Goal: Task Accomplishment & Management: Use online tool/utility

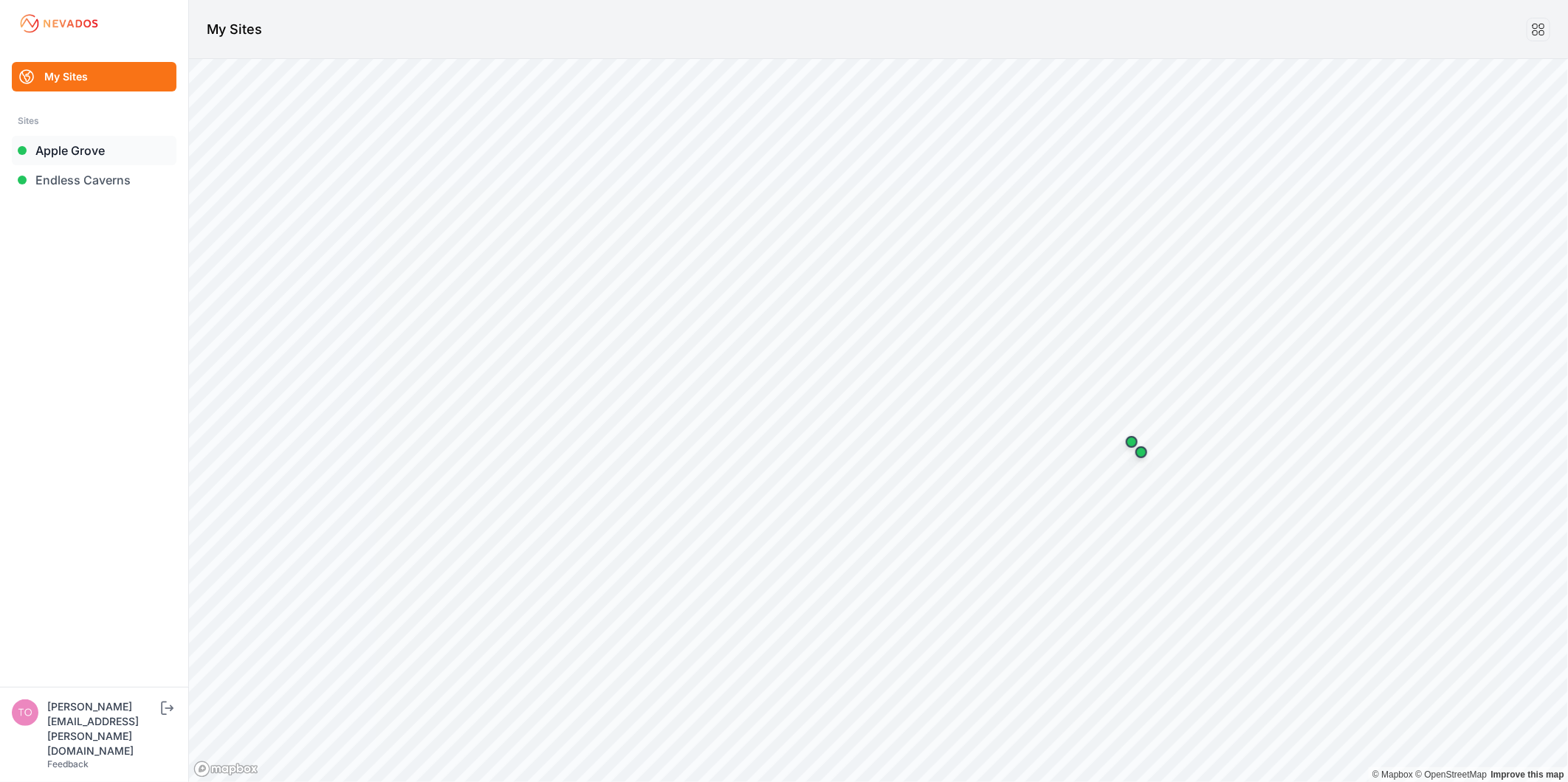
click at [113, 150] on link "Apple Grove" at bounding box center [94, 150] width 165 height 30
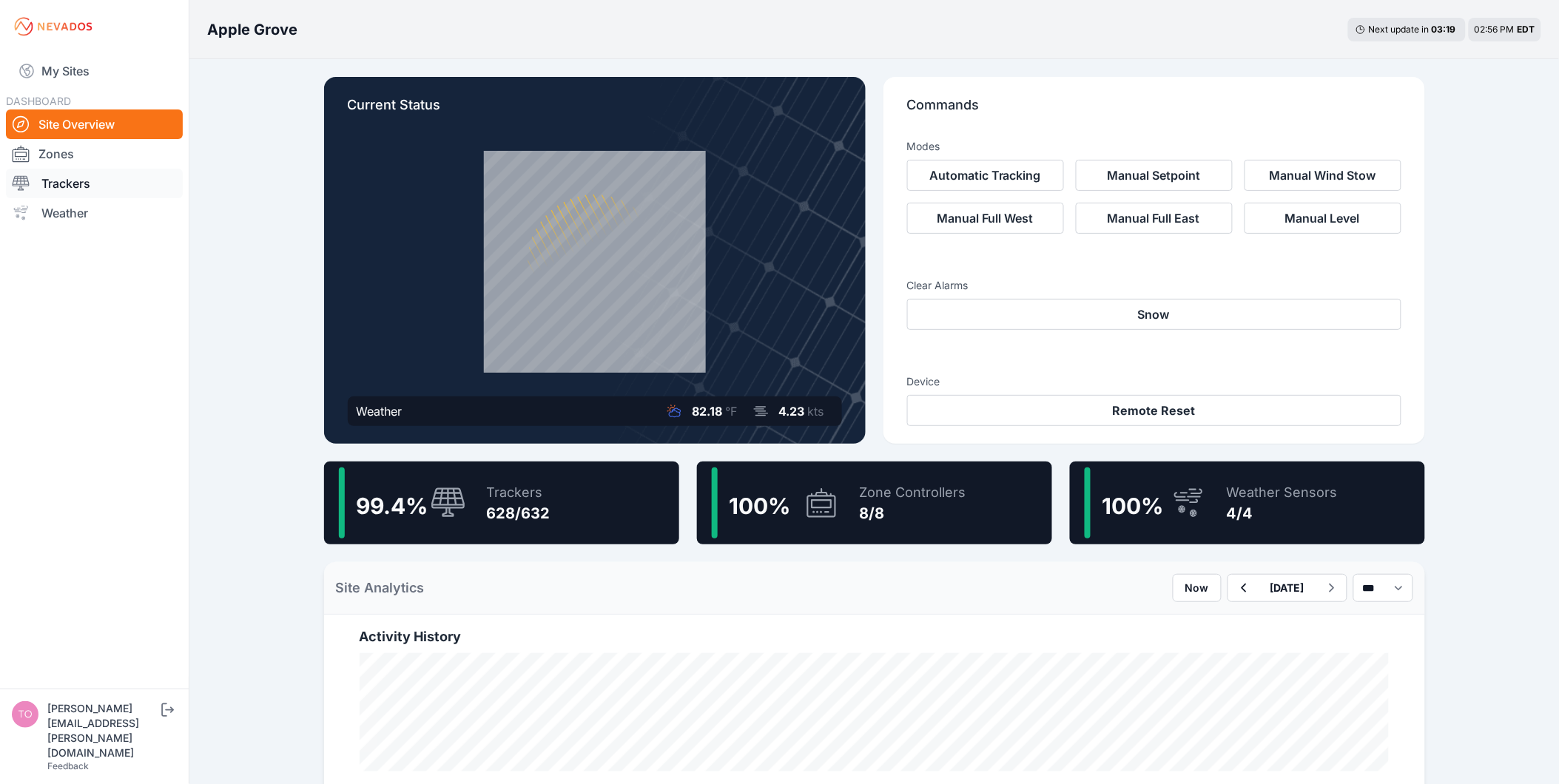
click at [108, 186] on link "Trackers" at bounding box center [94, 183] width 177 height 30
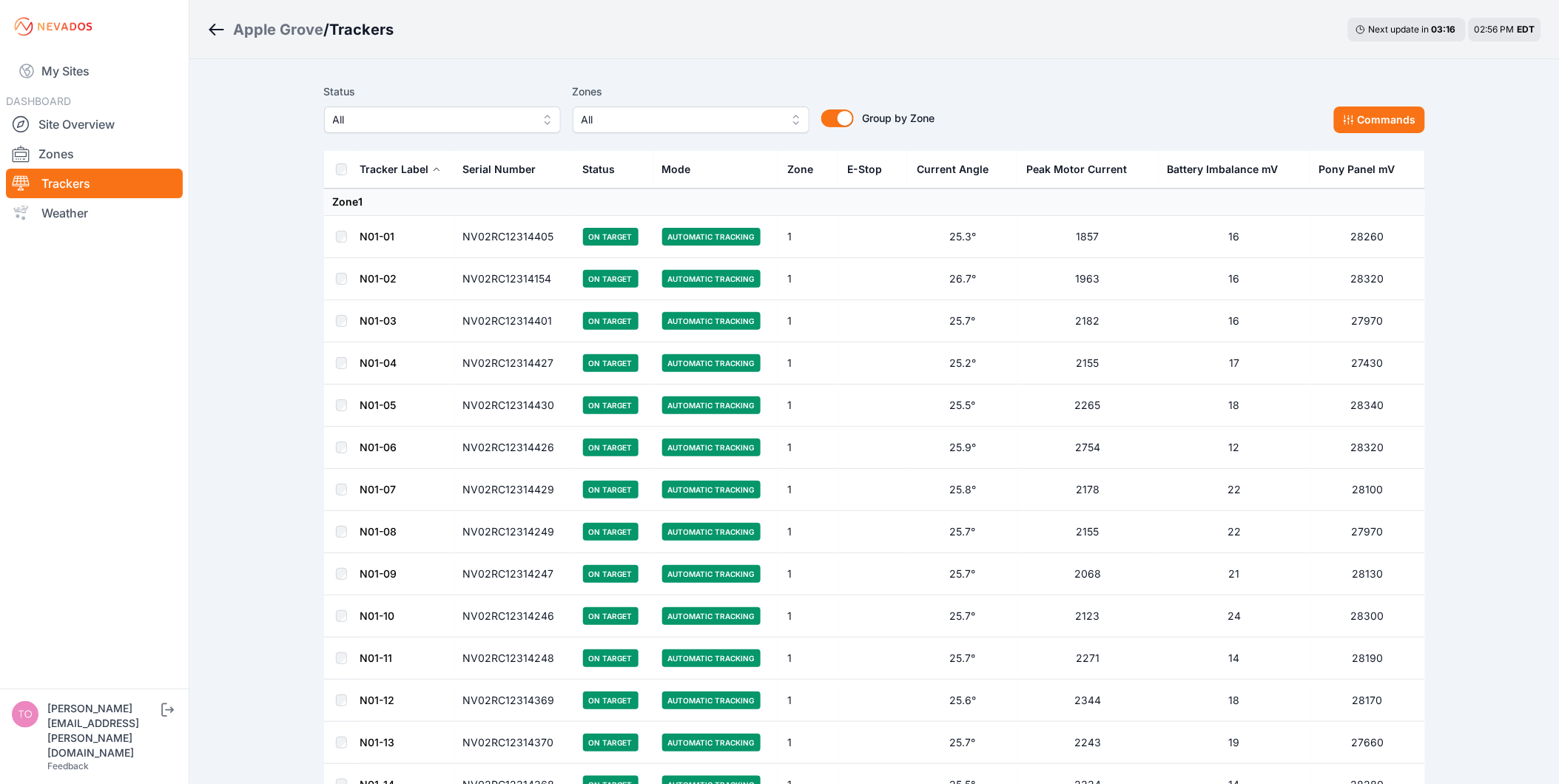
click at [441, 123] on span "All" at bounding box center [432, 119] width 198 height 17
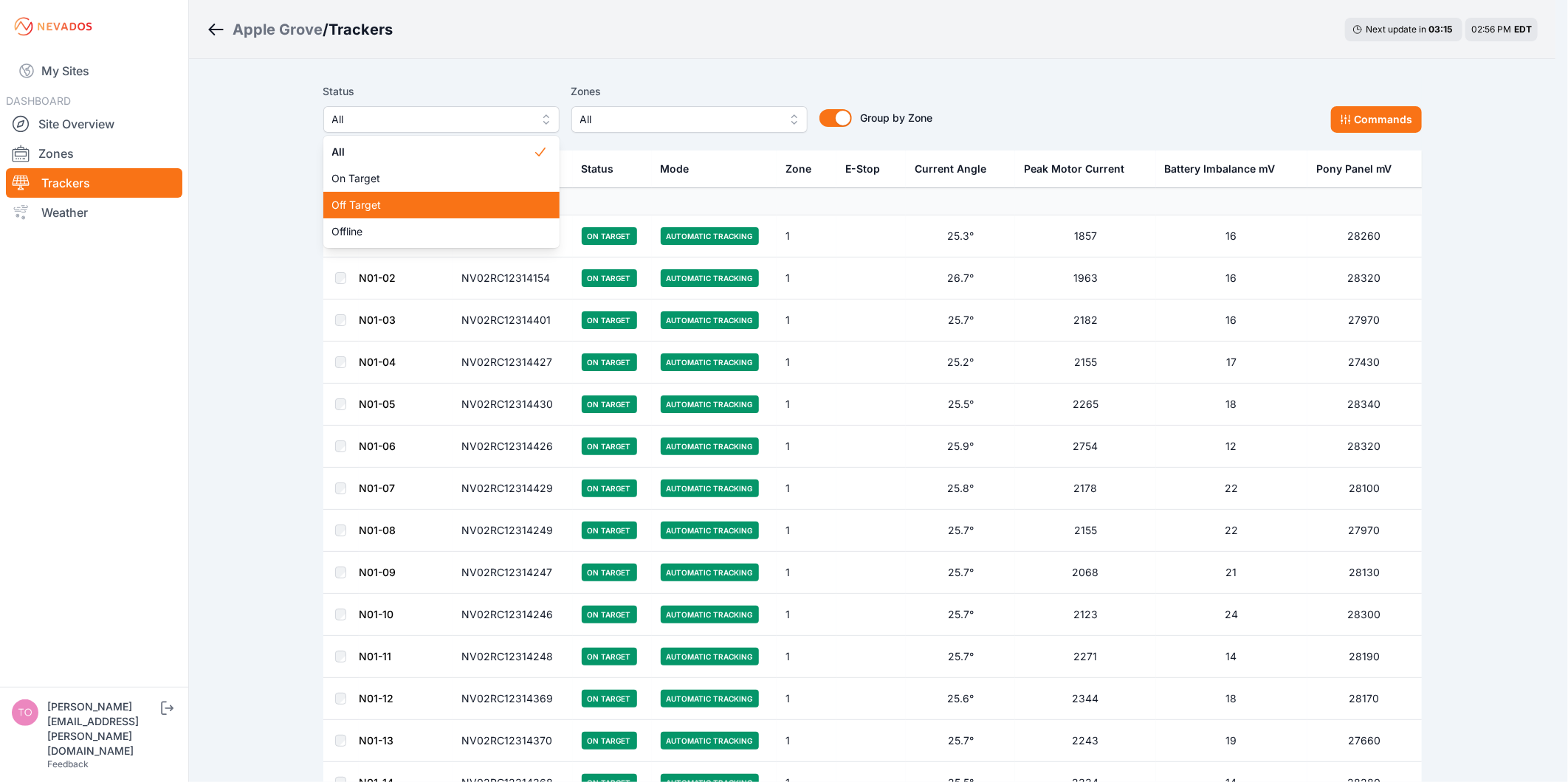
click at [441, 201] on span "Off Target" at bounding box center [433, 205] width 201 height 15
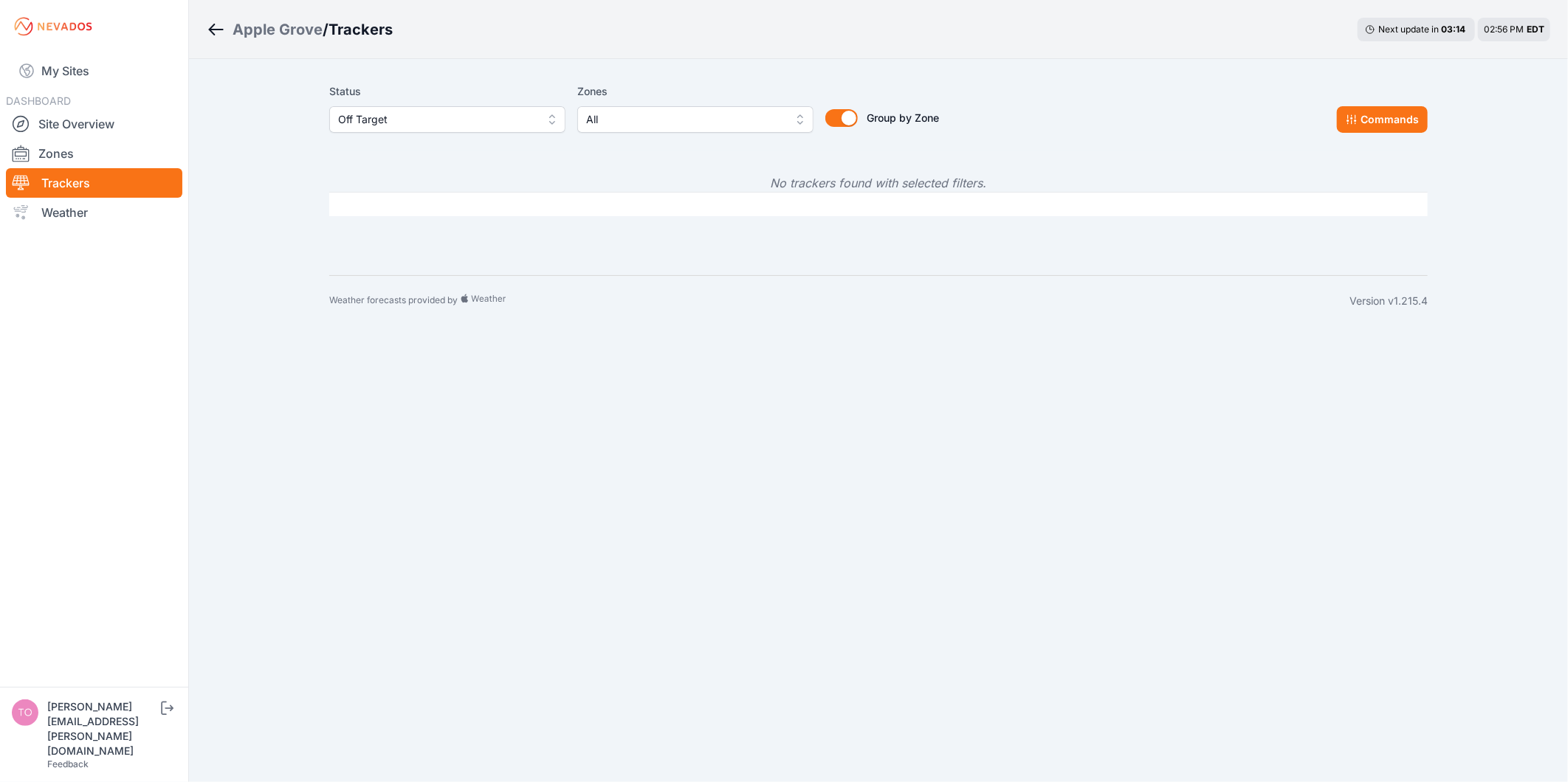
click at [405, 118] on span "Off Target" at bounding box center [437, 119] width 198 height 17
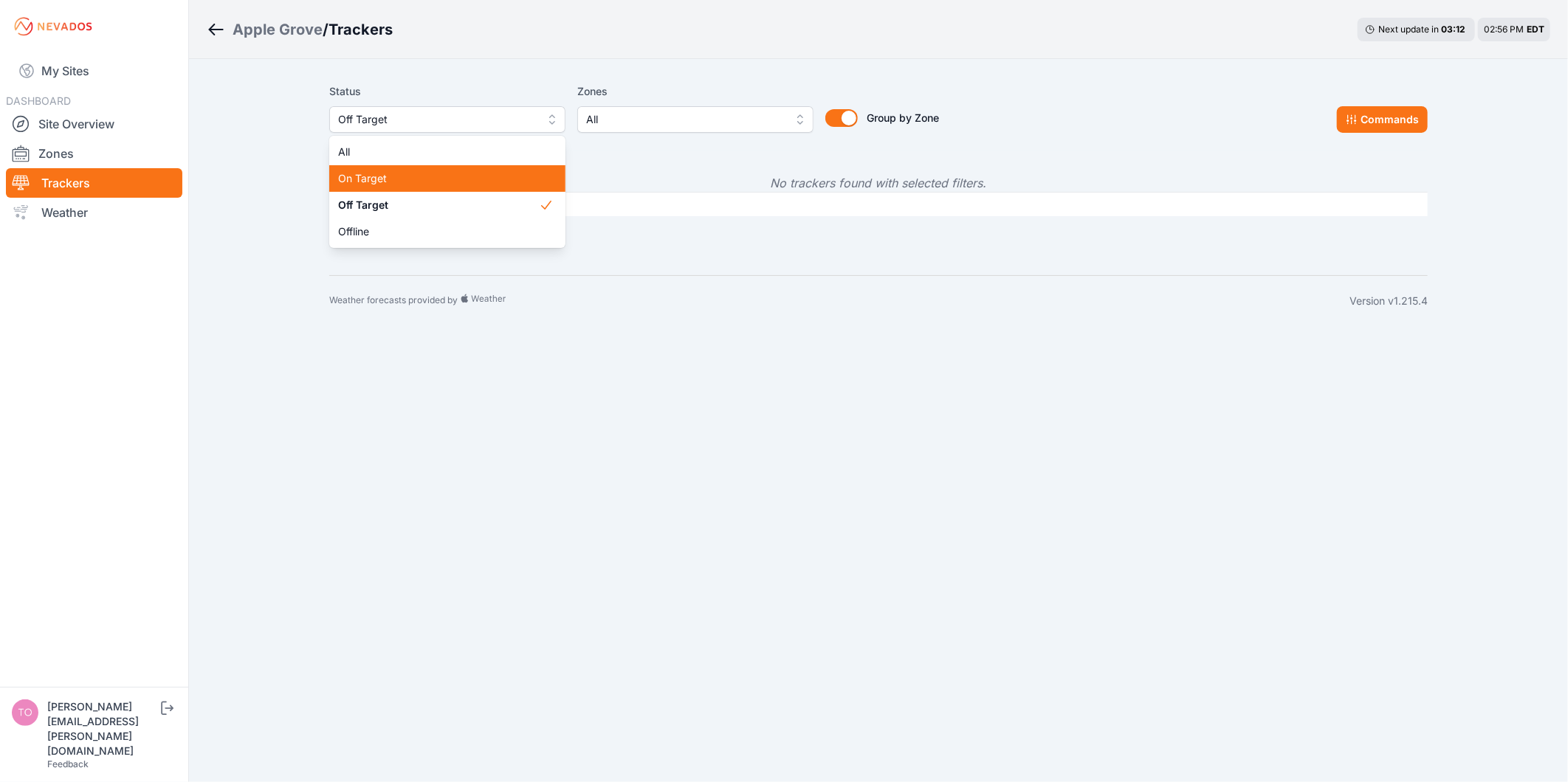
click at [406, 181] on span "On Target" at bounding box center [439, 179] width 201 height 15
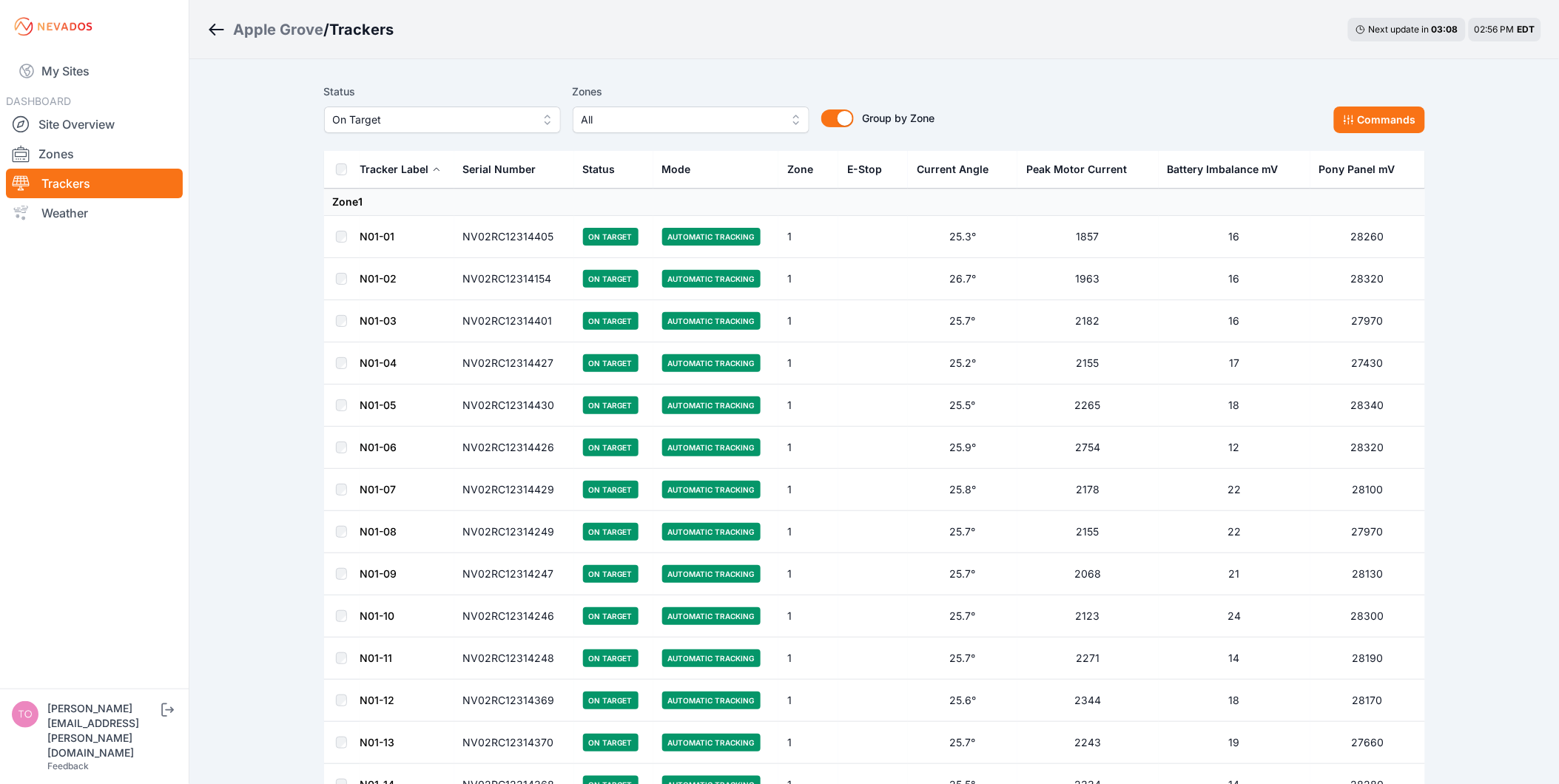
click at [438, 127] on span "On Target" at bounding box center [432, 119] width 198 height 17
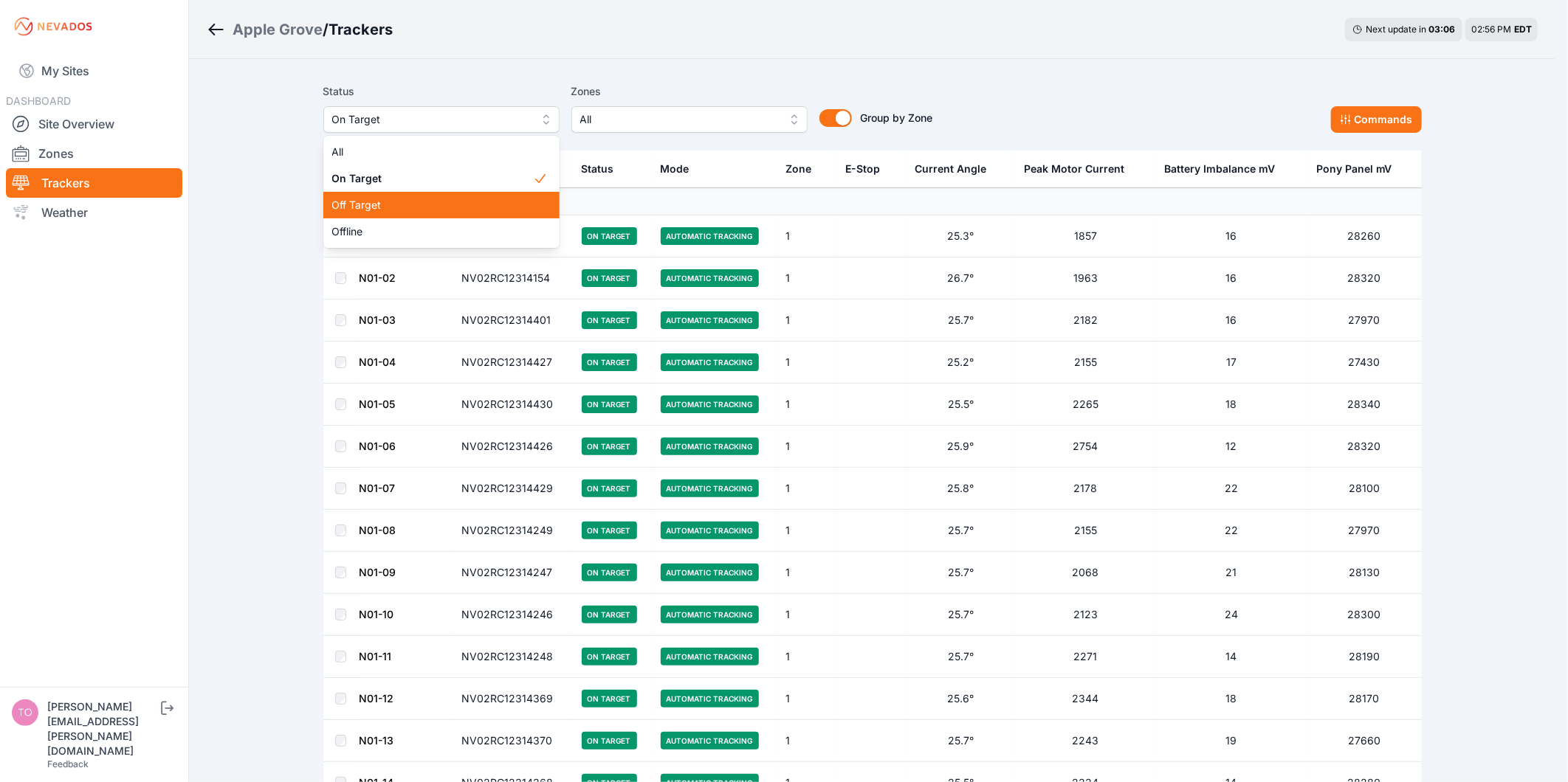
click at [422, 198] on span "Off Target" at bounding box center [433, 205] width 201 height 15
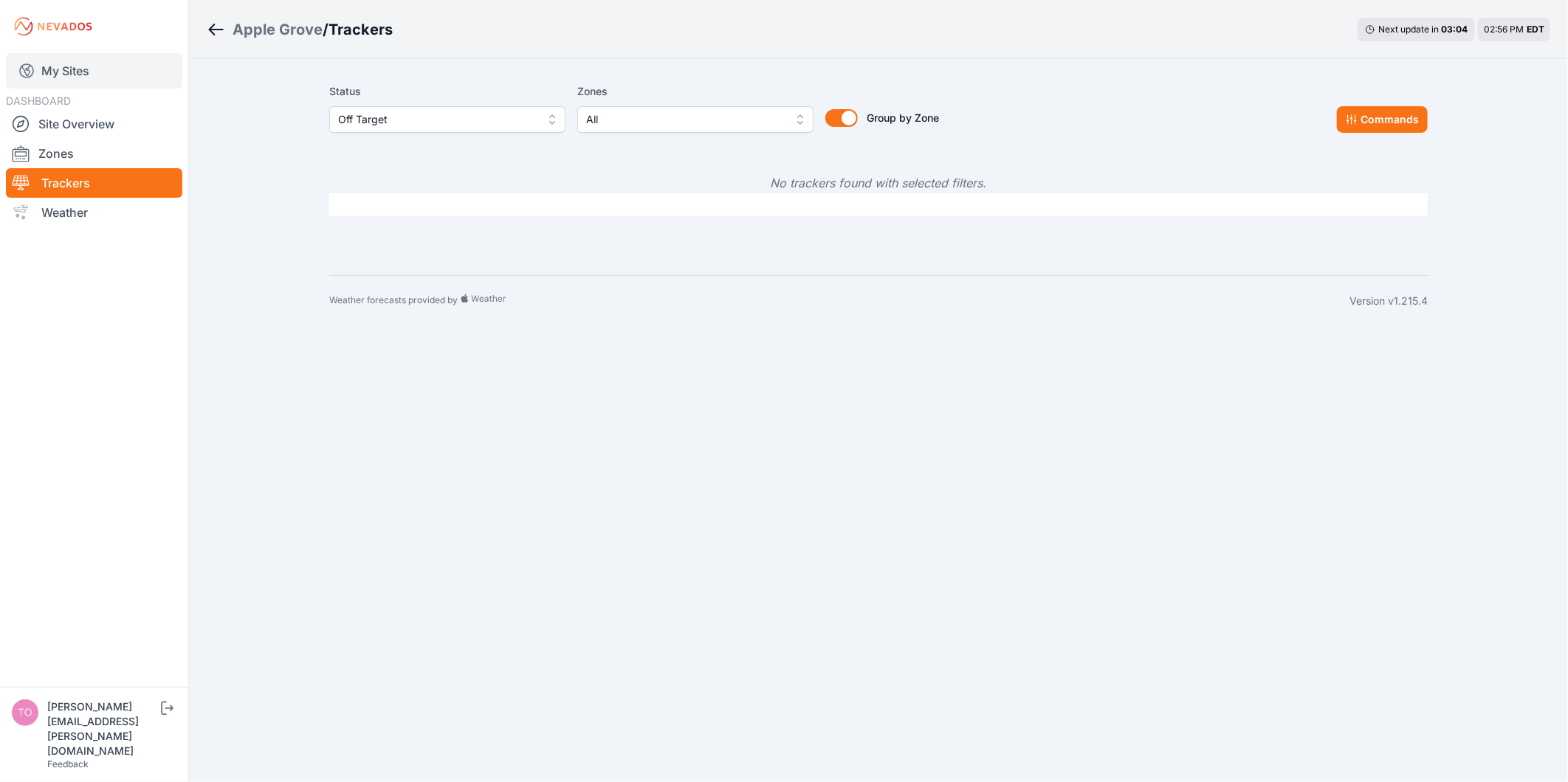
click at [53, 61] on link "My Sites" at bounding box center [94, 71] width 176 height 36
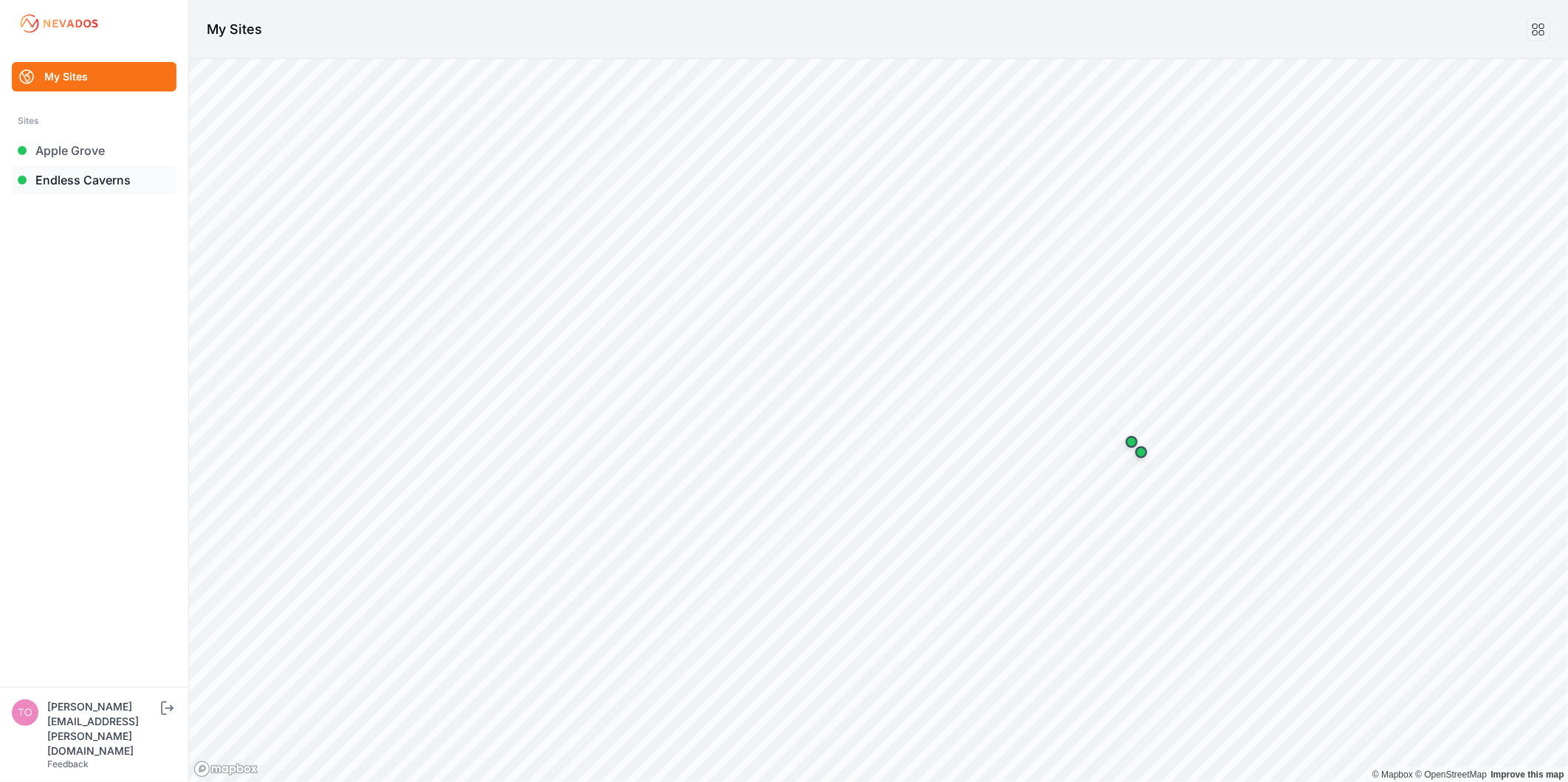
click at [77, 173] on link "Endless Caverns" at bounding box center [94, 180] width 165 height 30
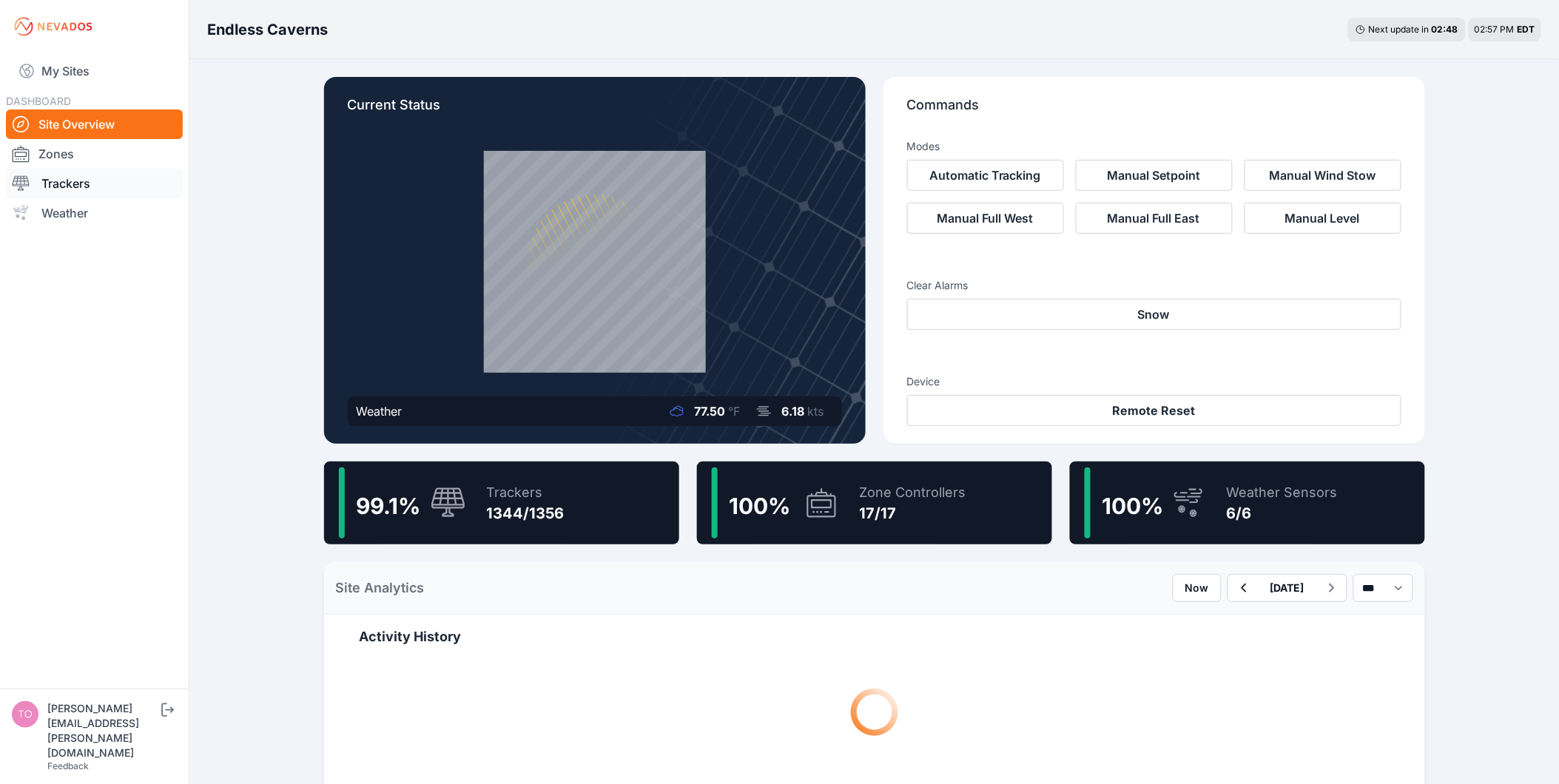
click at [77, 179] on link "Trackers" at bounding box center [94, 183] width 177 height 30
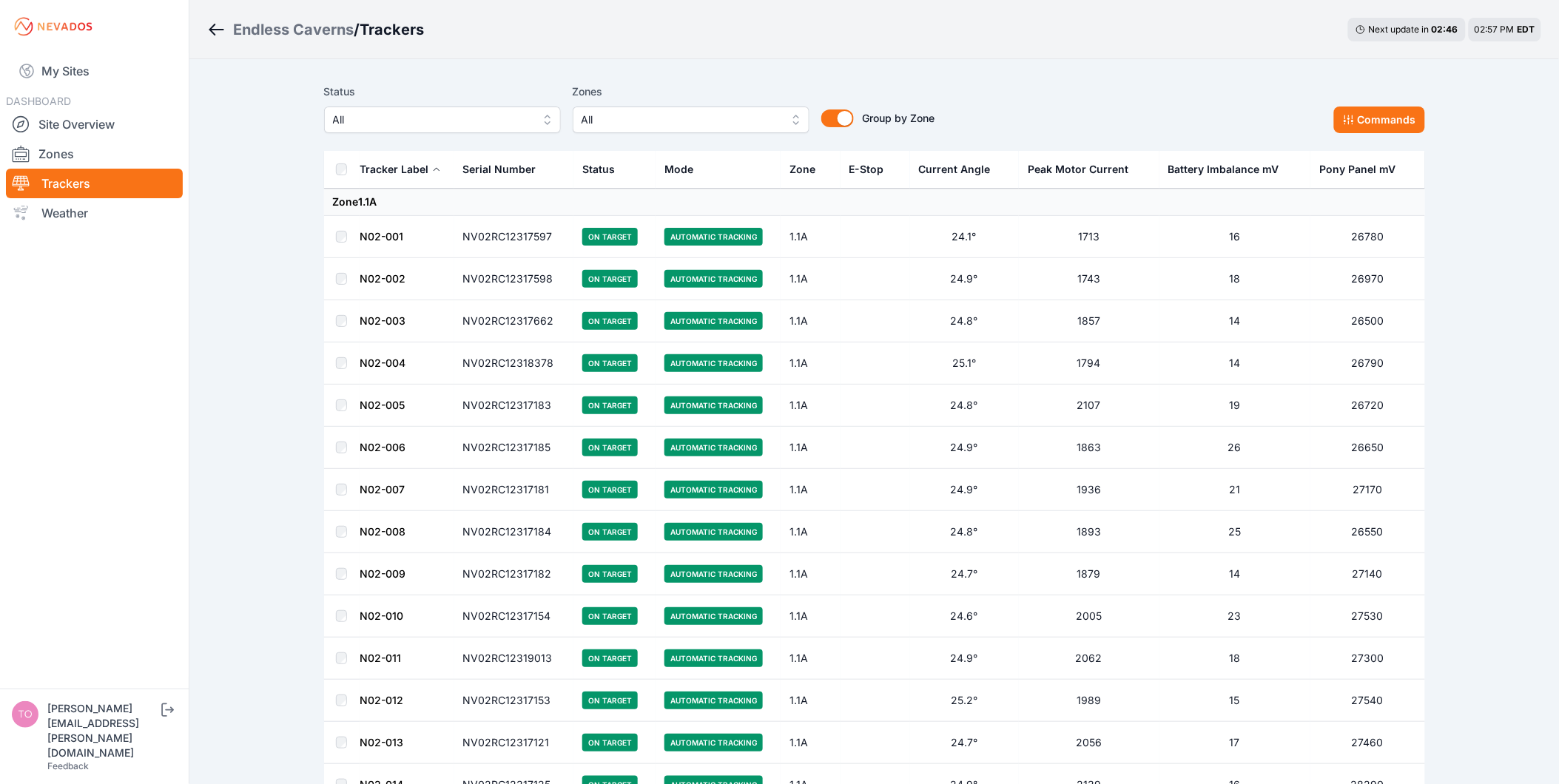
click at [512, 126] on span "All" at bounding box center [432, 119] width 198 height 17
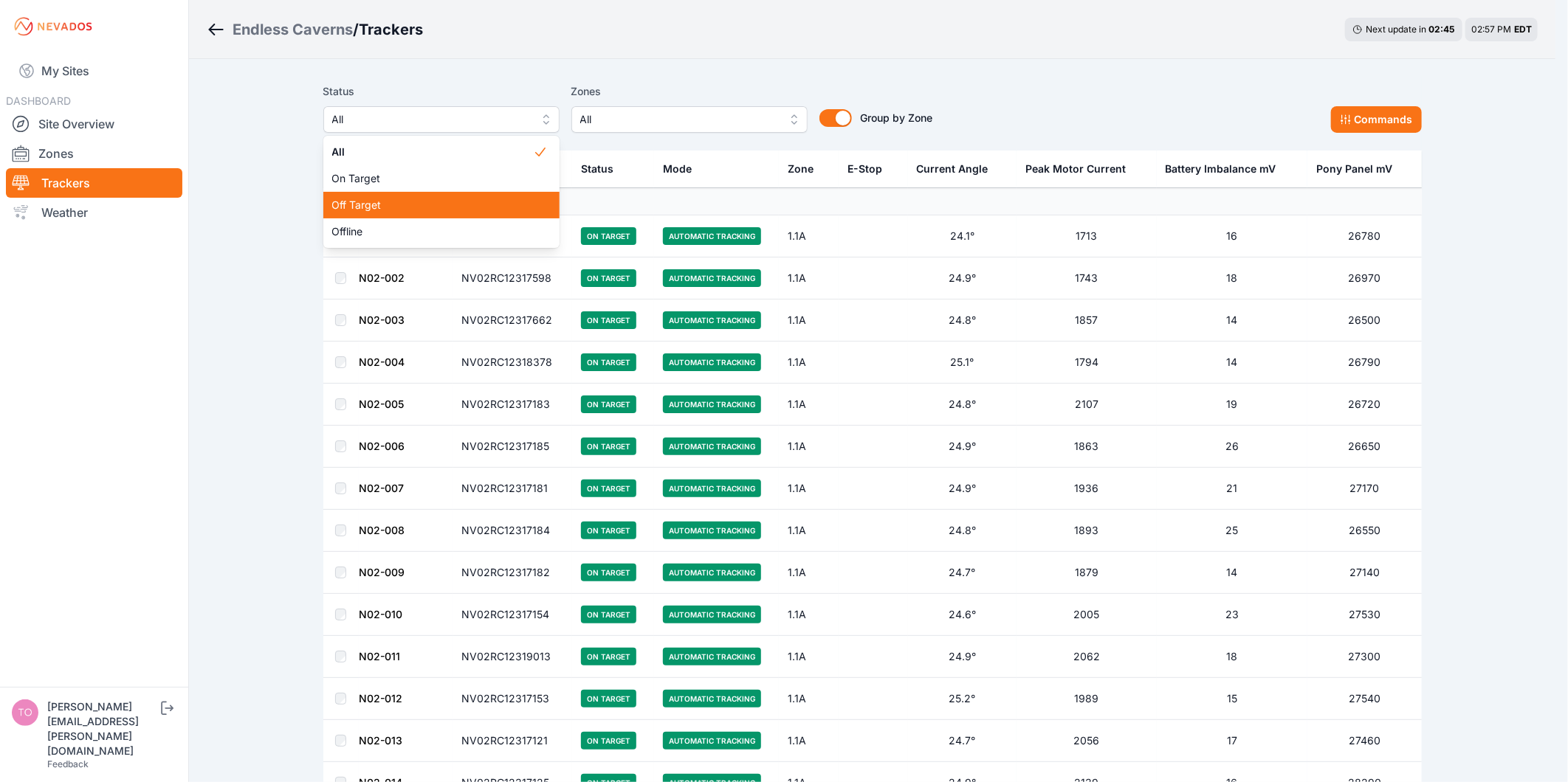
click at [514, 198] on span "Off Target" at bounding box center [433, 205] width 201 height 15
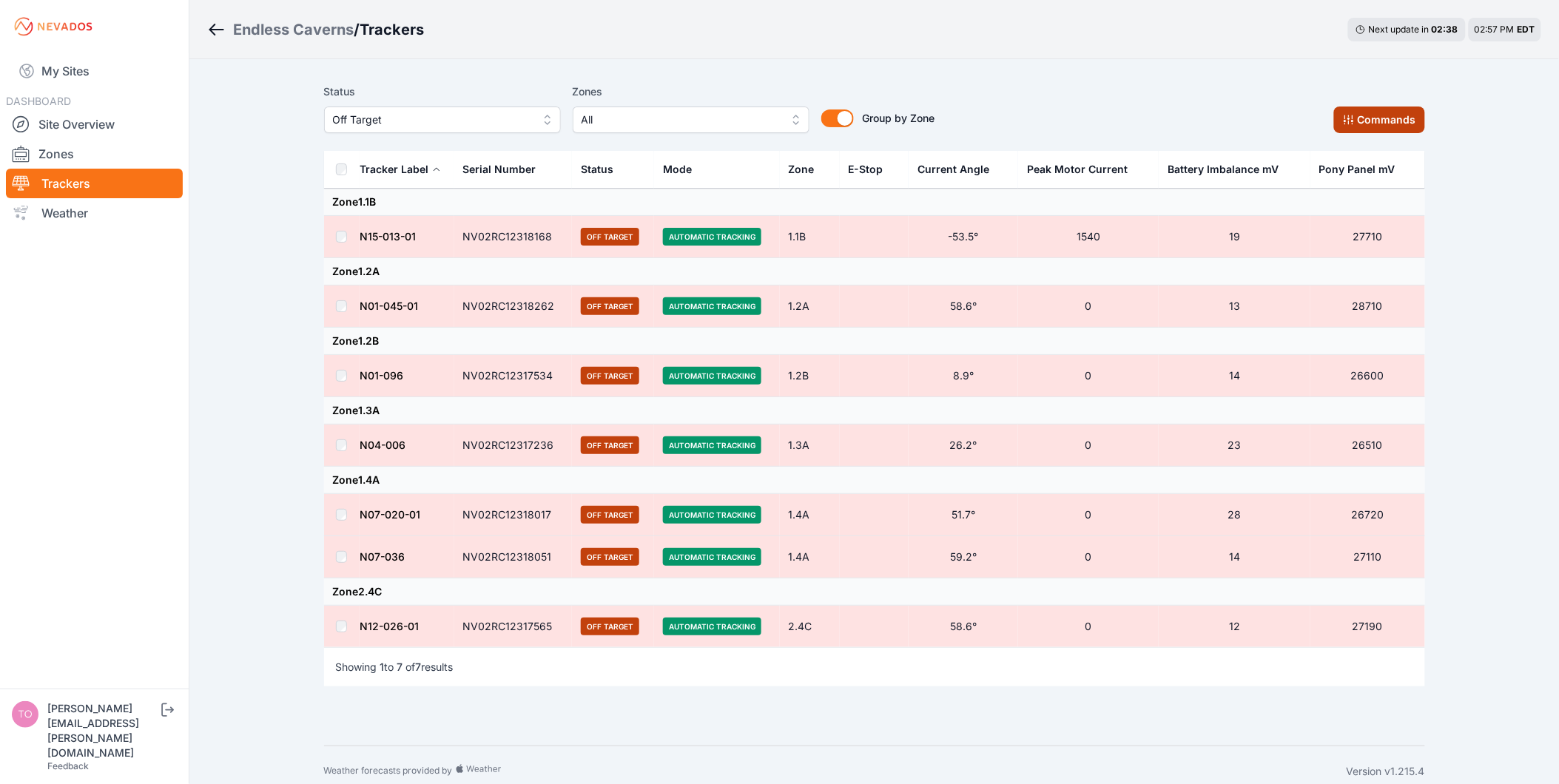
click at [1389, 115] on button "Commands" at bounding box center [1379, 120] width 91 height 27
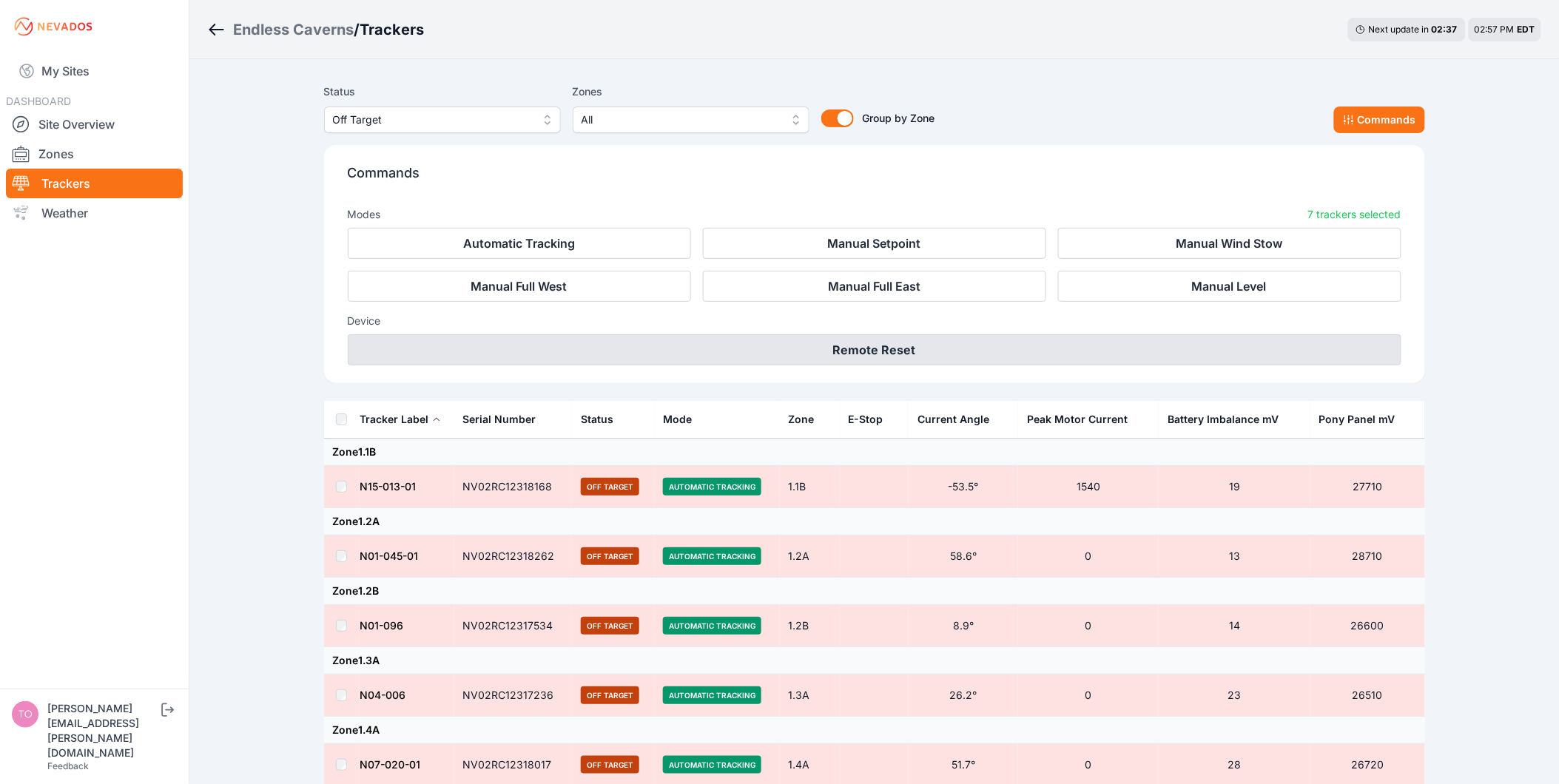
click at [847, 337] on button "Remote Reset" at bounding box center [874, 349] width 1054 height 31
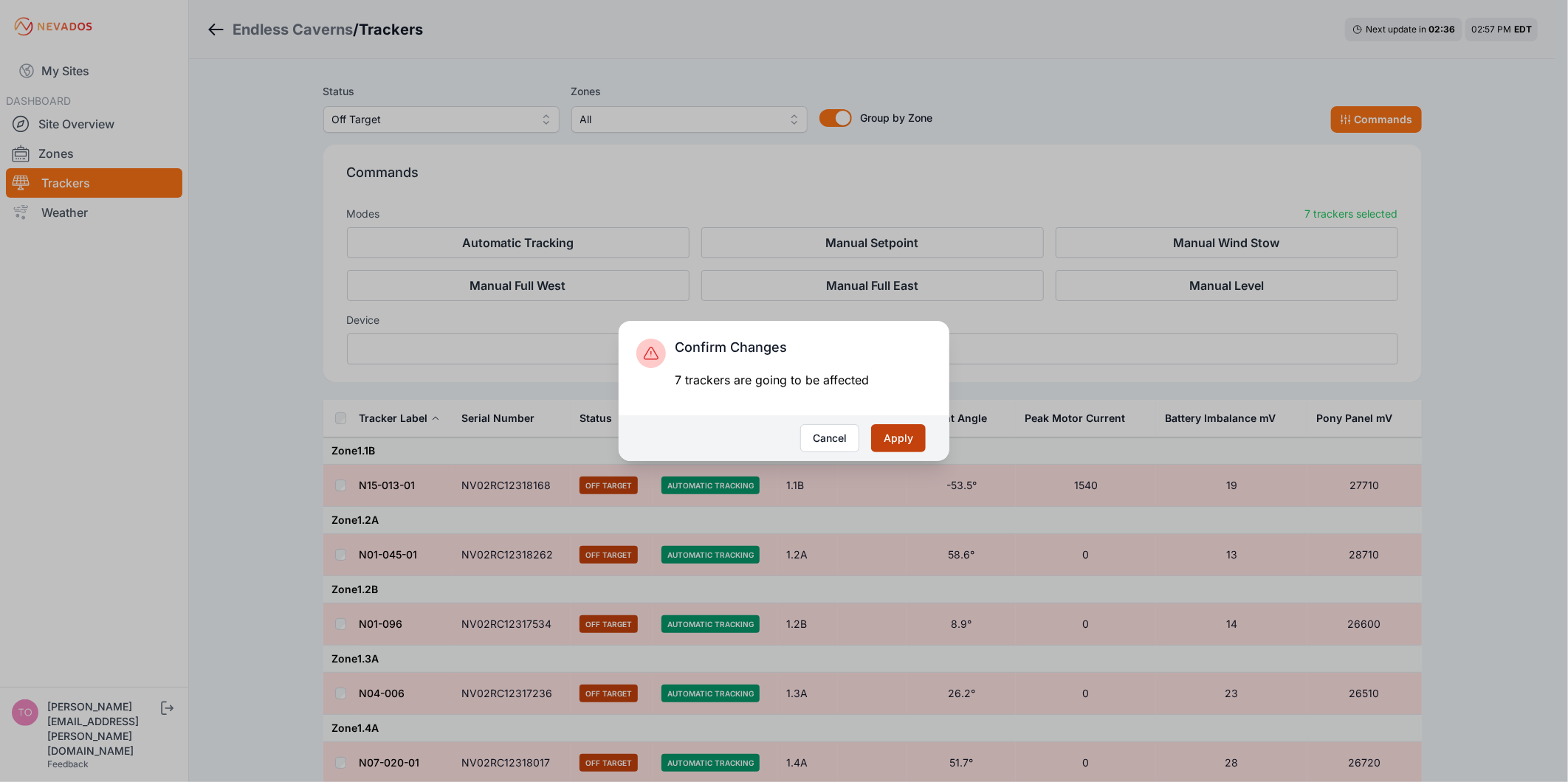
click at [913, 440] on button "Apply" at bounding box center [899, 439] width 55 height 28
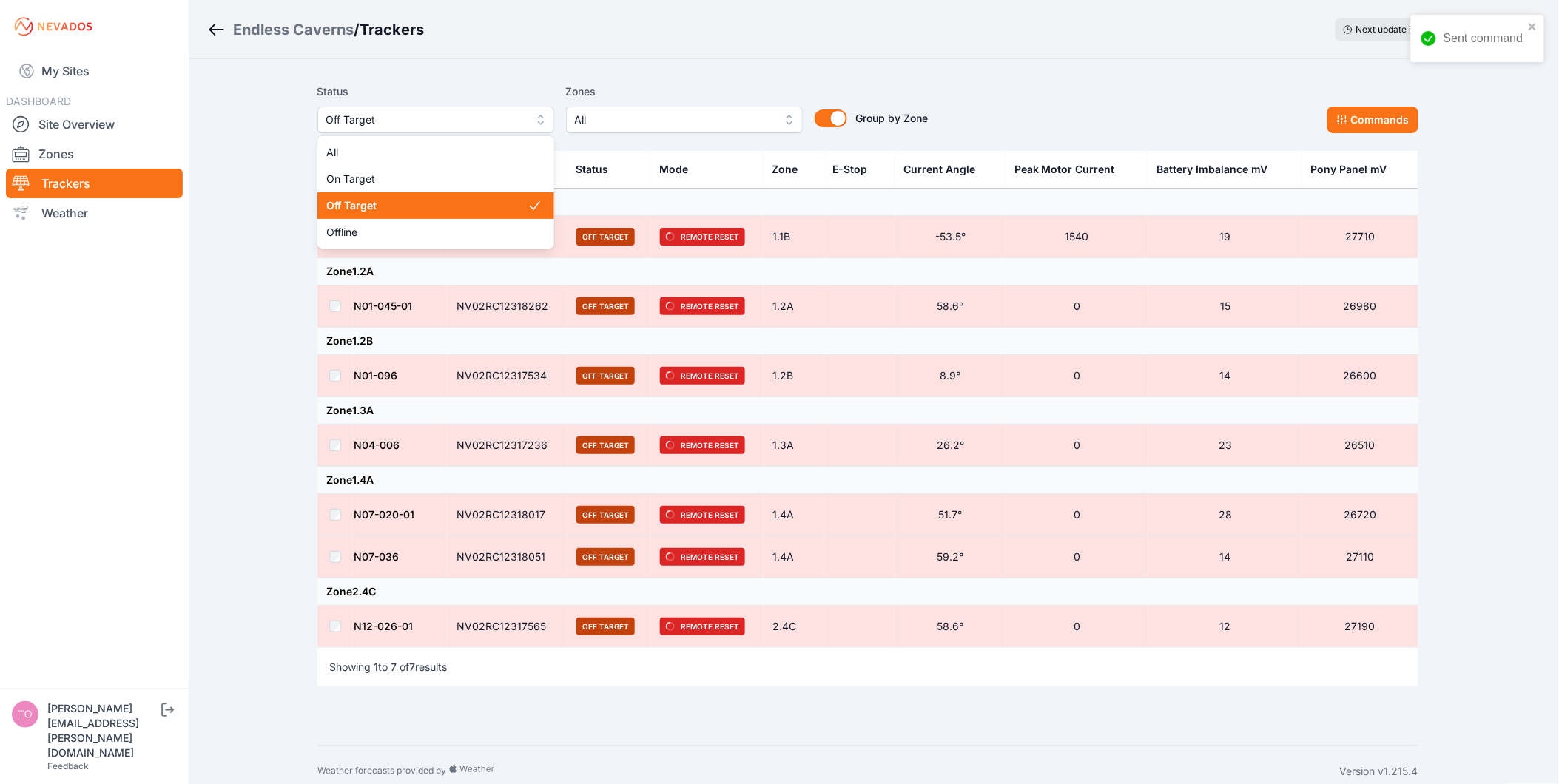
click at [441, 119] on span "Off Target" at bounding box center [426, 119] width 198 height 17
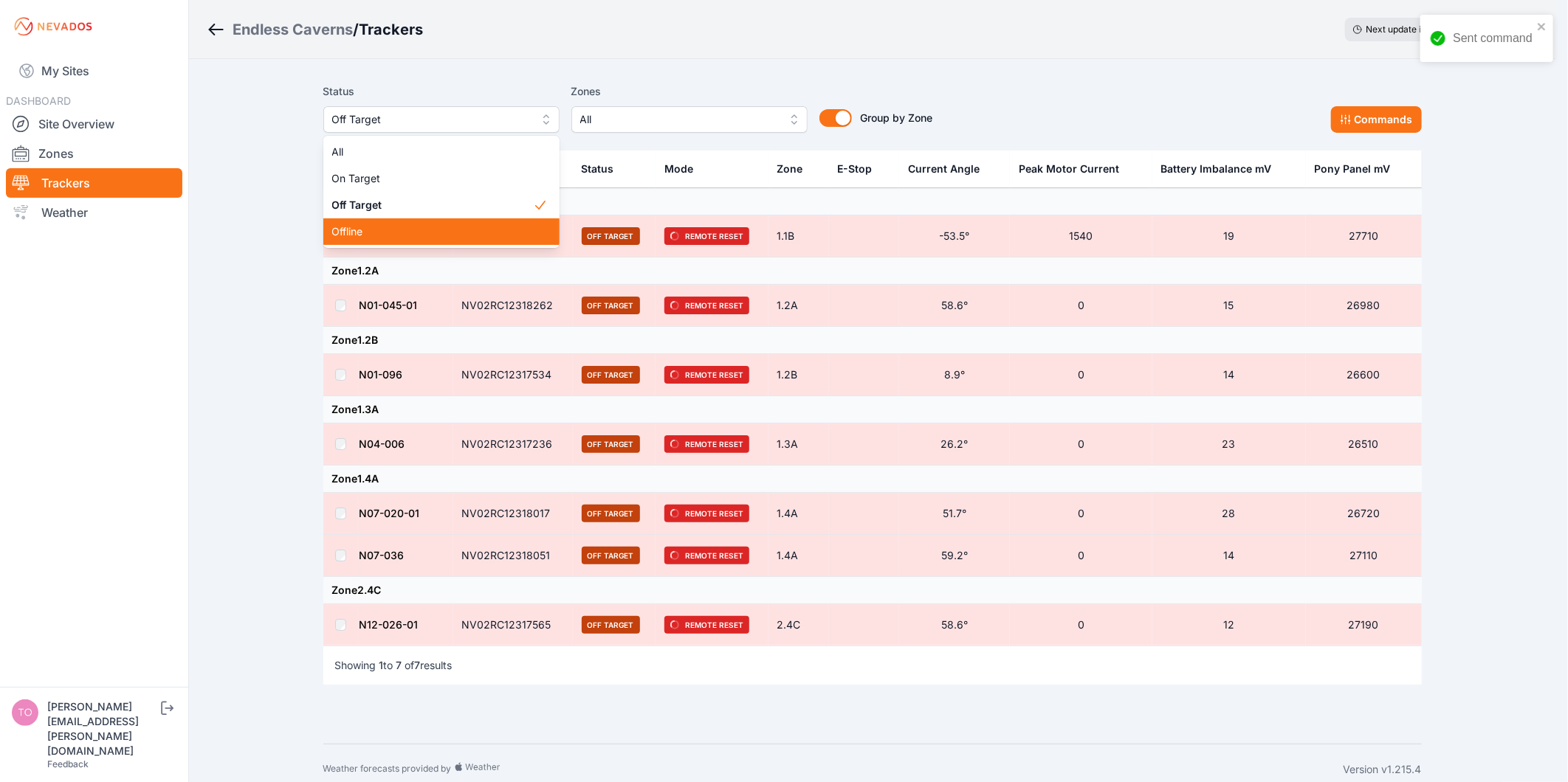
click at [439, 227] on span "Offline" at bounding box center [433, 232] width 201 height 15
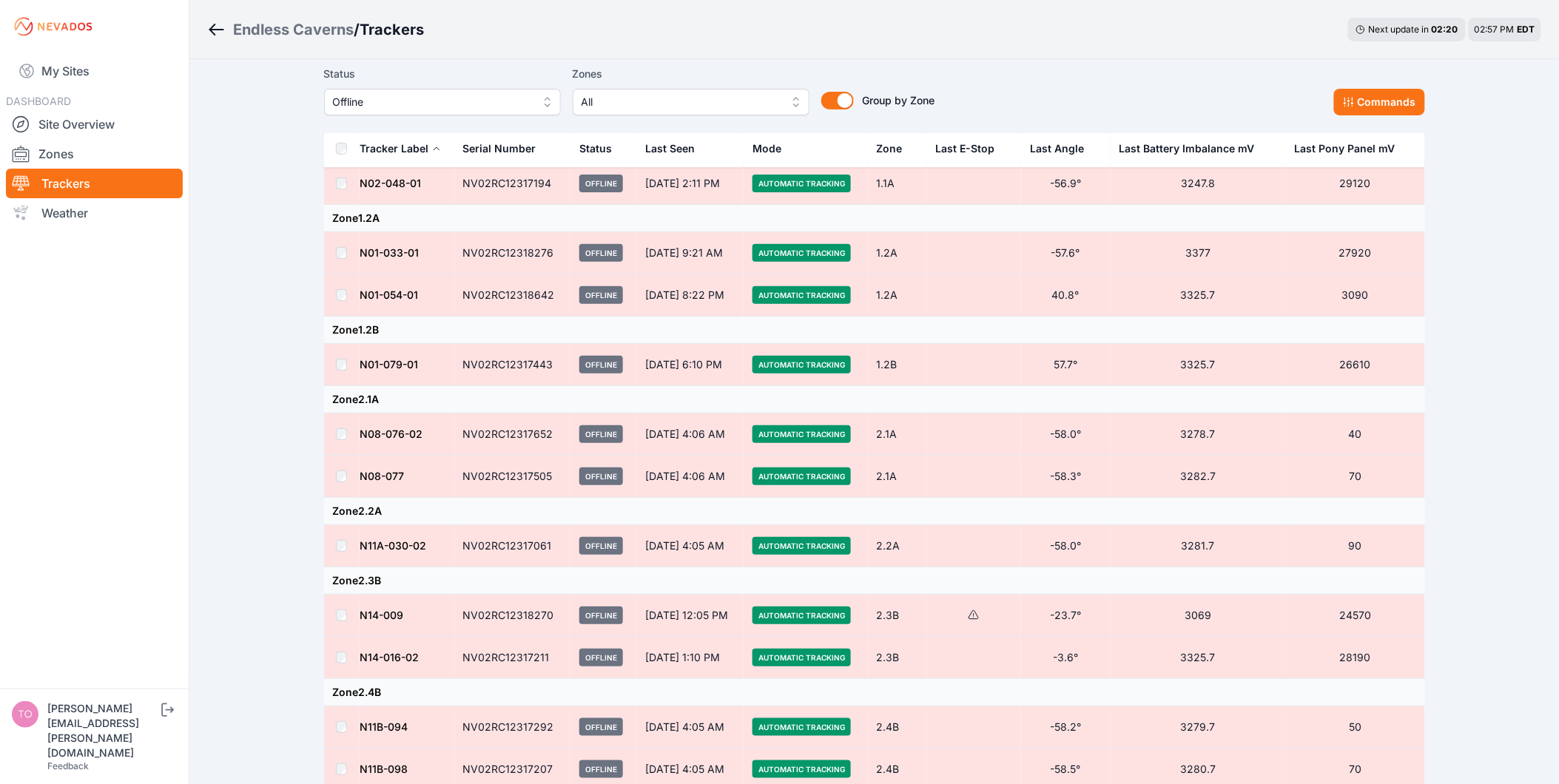
scroll to position [82, 0]
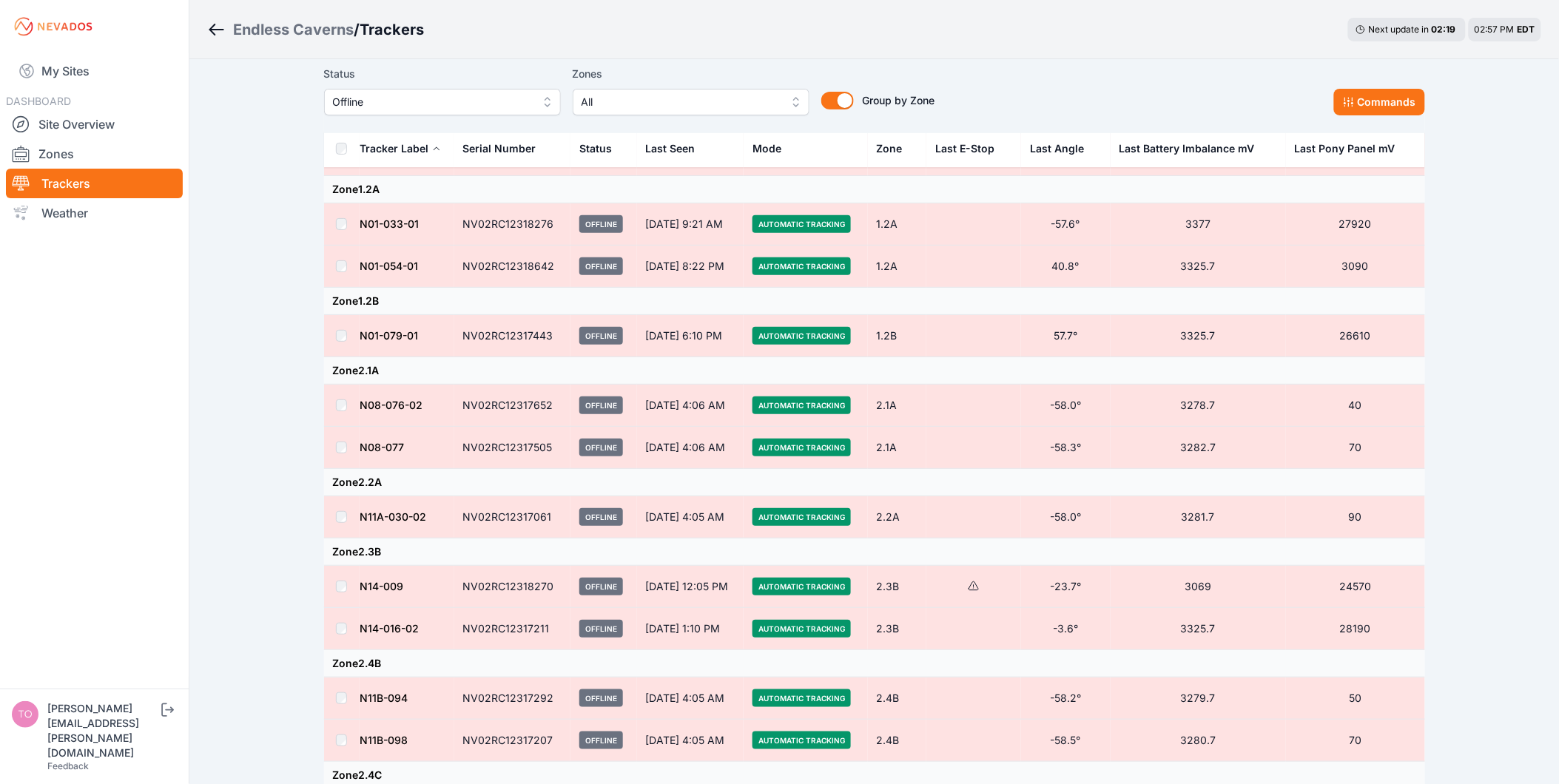
click at [350, 263] on td at bounding box center [342, 267] width 36 height 42
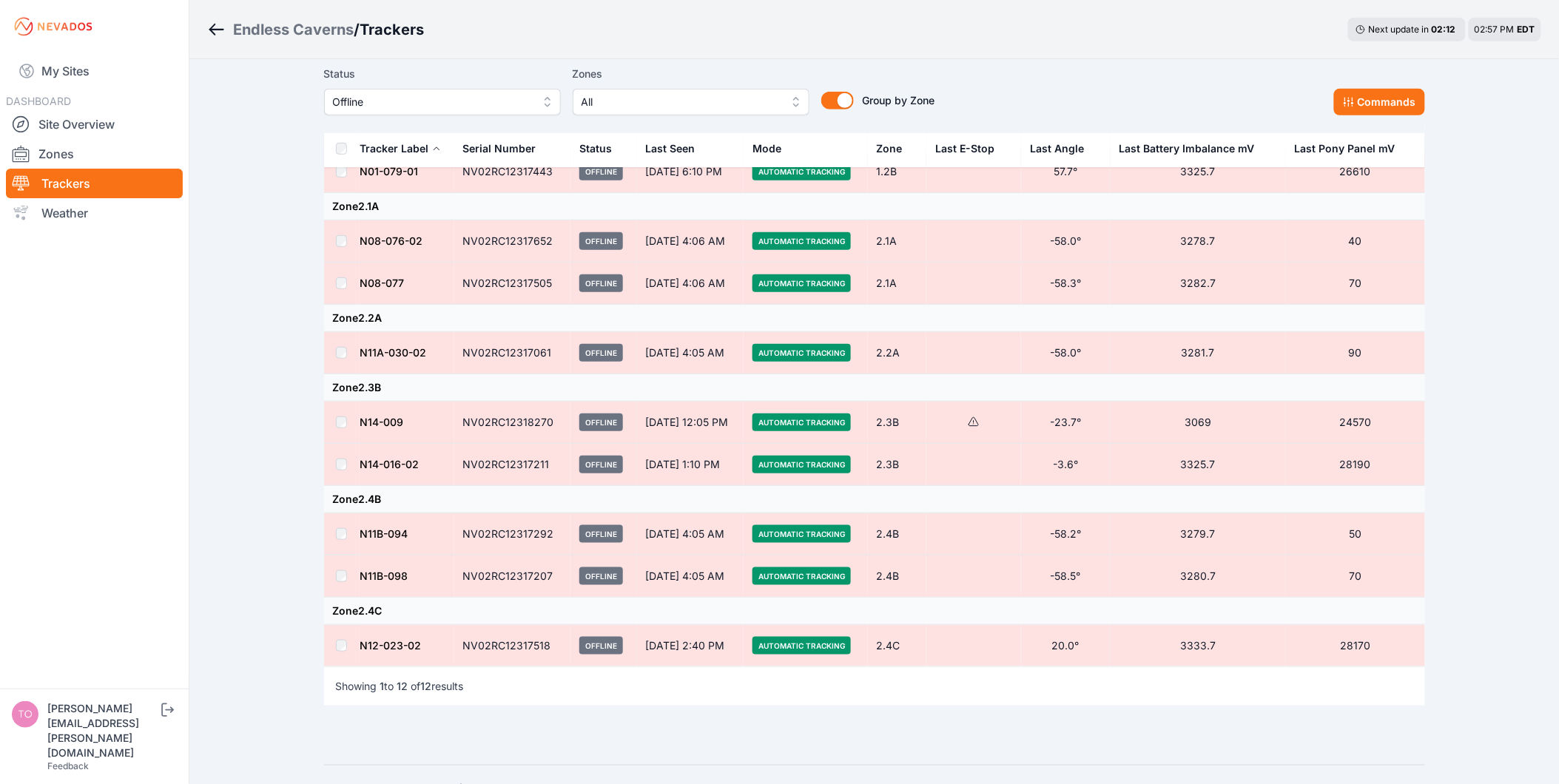
scroll to position [279, 0]
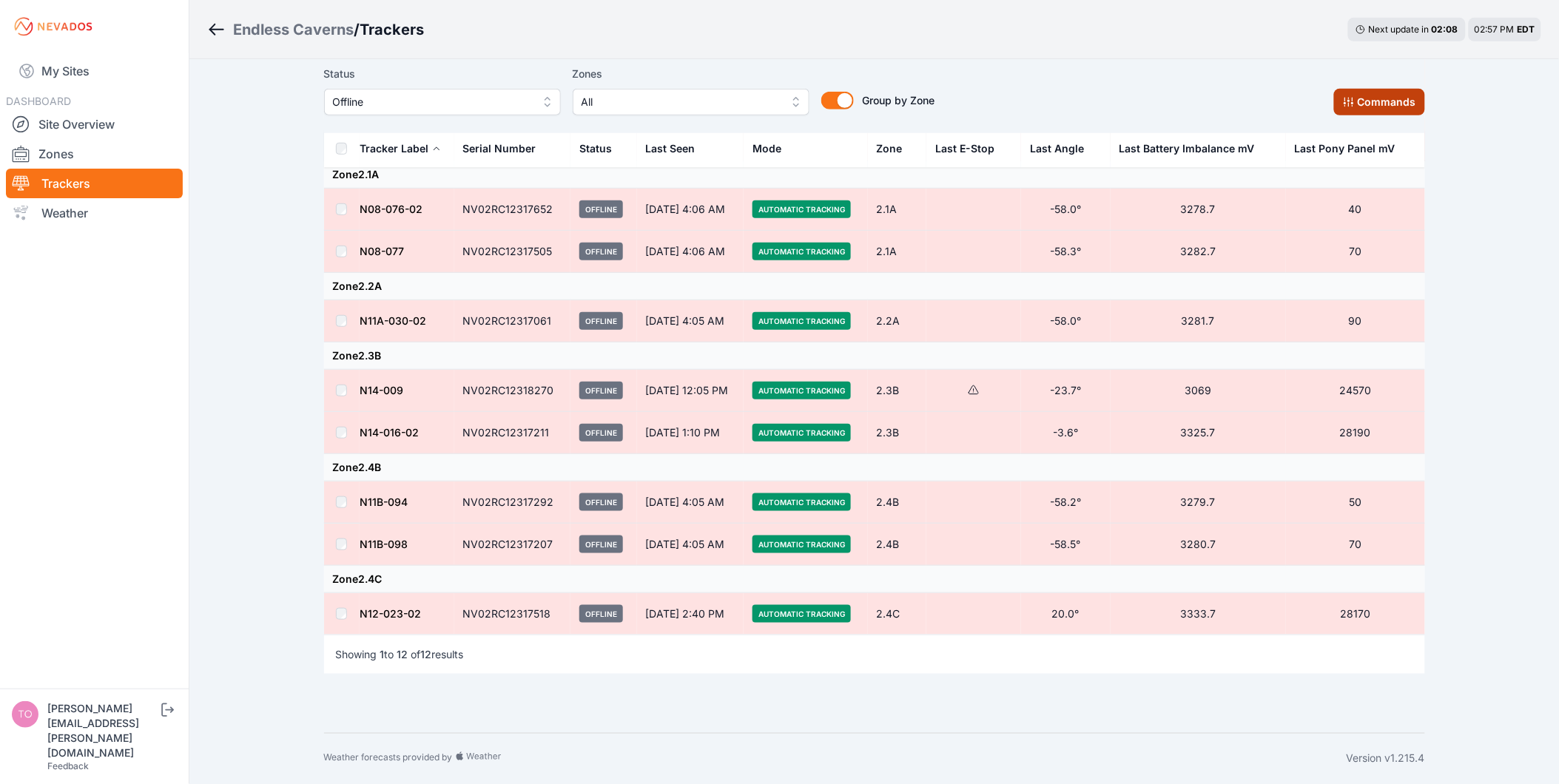
click at [1375, 111] on button "Commands" at bounding box center [1379, 102] width 91 height 27
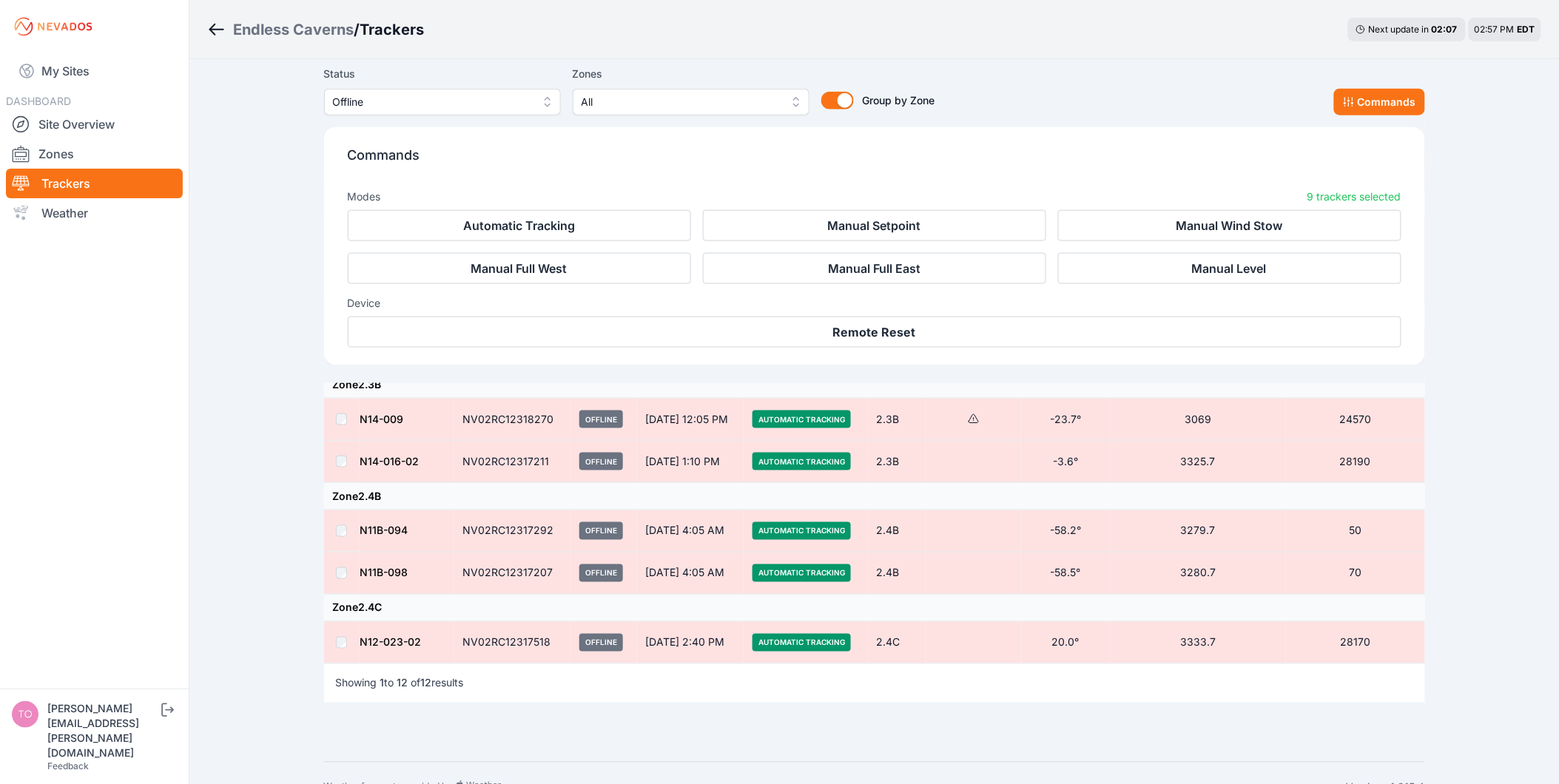
scroll to position [530, 0]
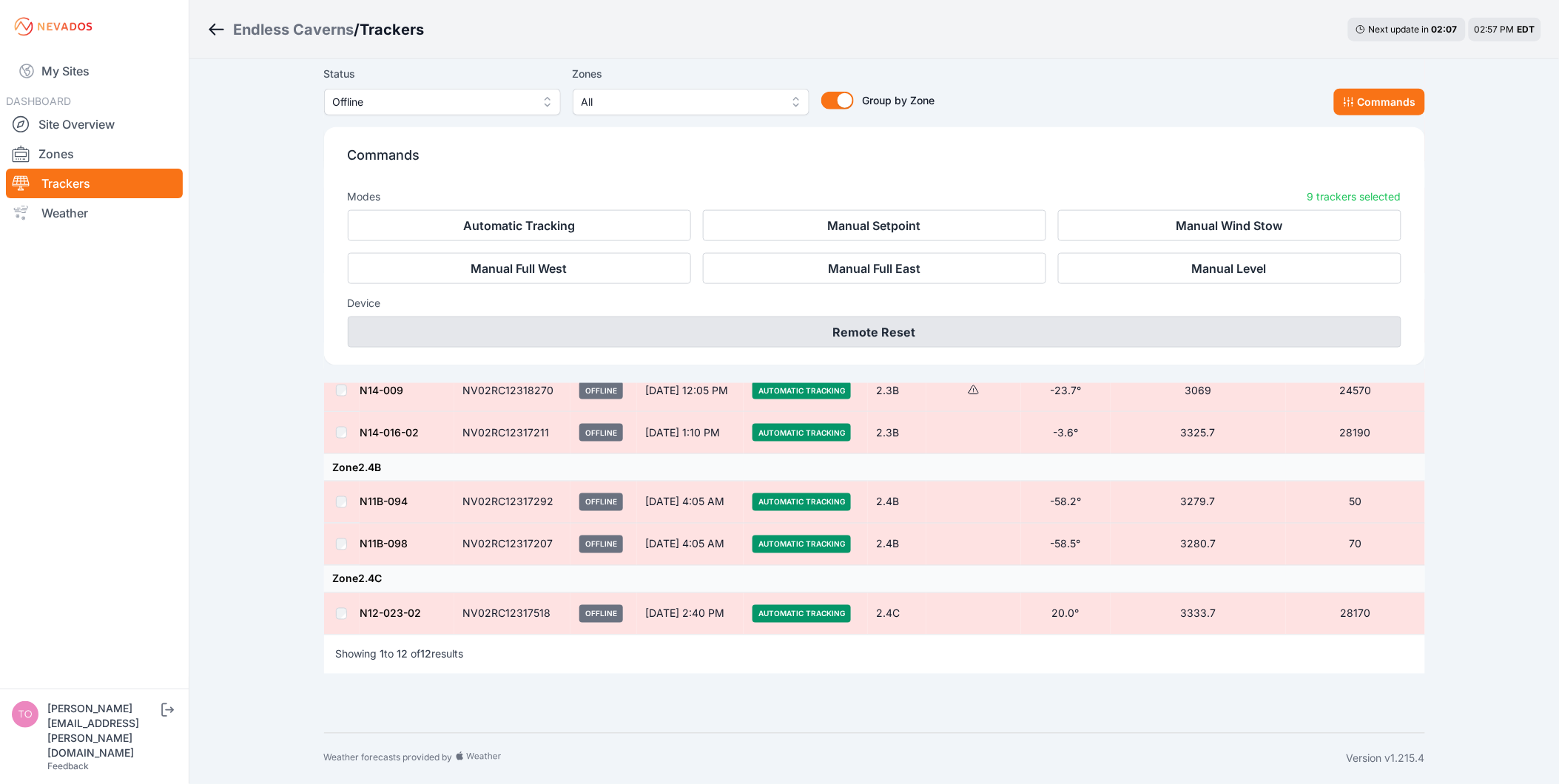
click at [875, 334] on button "Remote Reset" at bounding box center [874, 332] width 1054 height 31
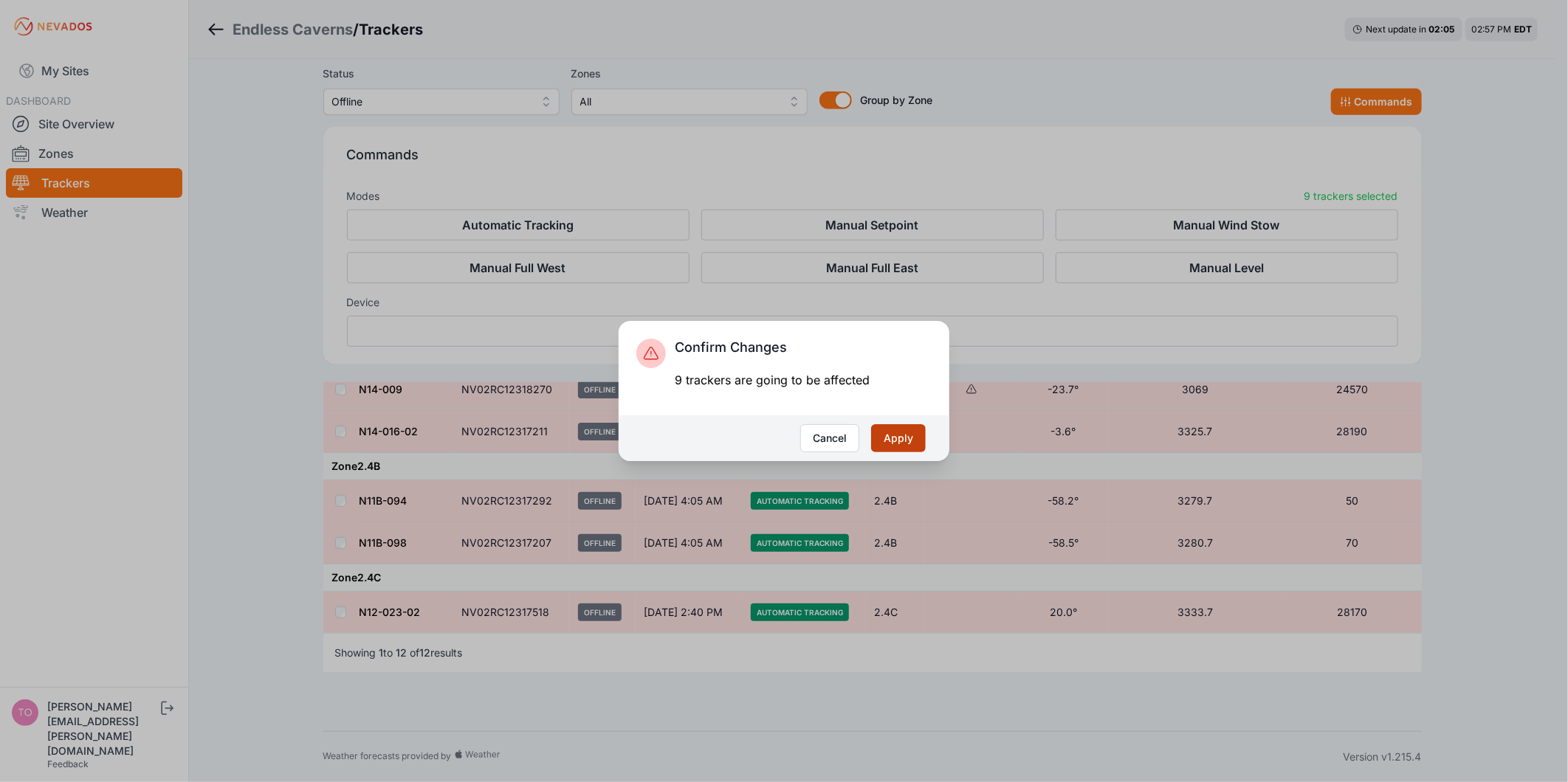
click at [885, 431] on button "Apply" at bounding box center [899, 439] width 55 height 28
